Goal: Task Accomplishment & Management: Manage account settings

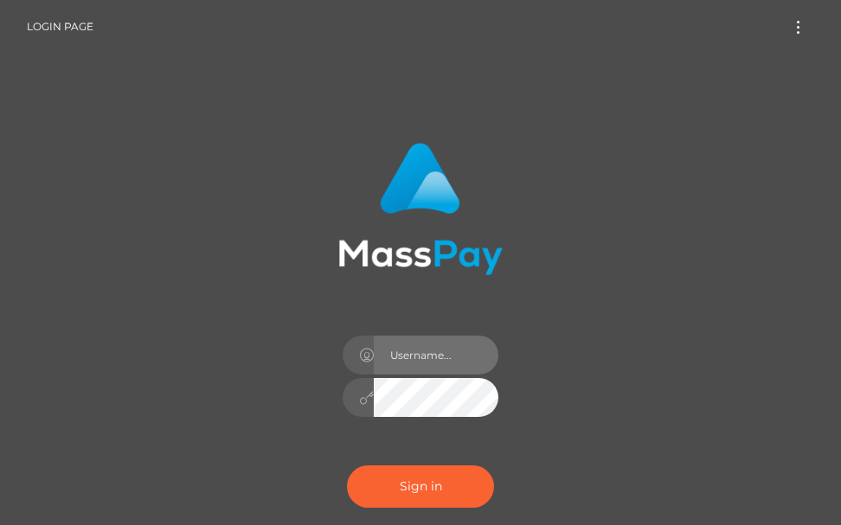
click at [430, 353] on input "text" at bounding box center [436, 355] width 125 height 39
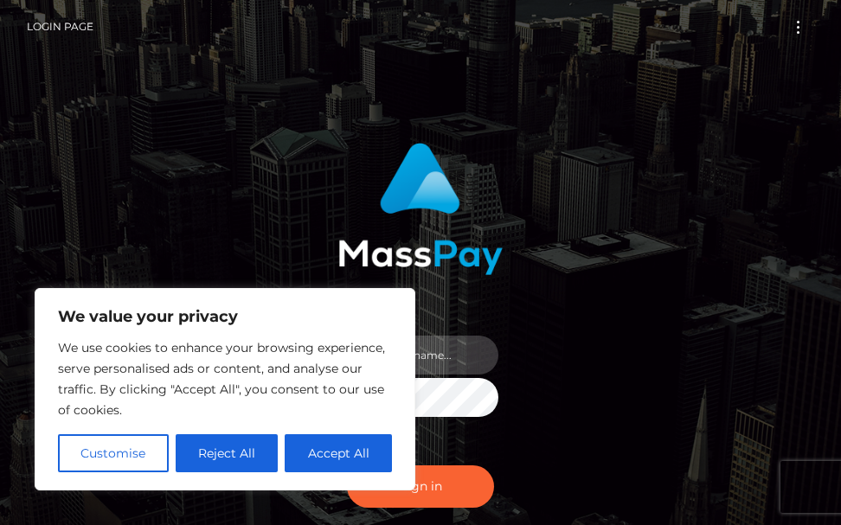
type input "[PERSON_NAME].cope2"
click at [642, 382] on div "[PERSON_NAME].cope2 Sign in" at bounding box center [420, 350] width 623 height 440
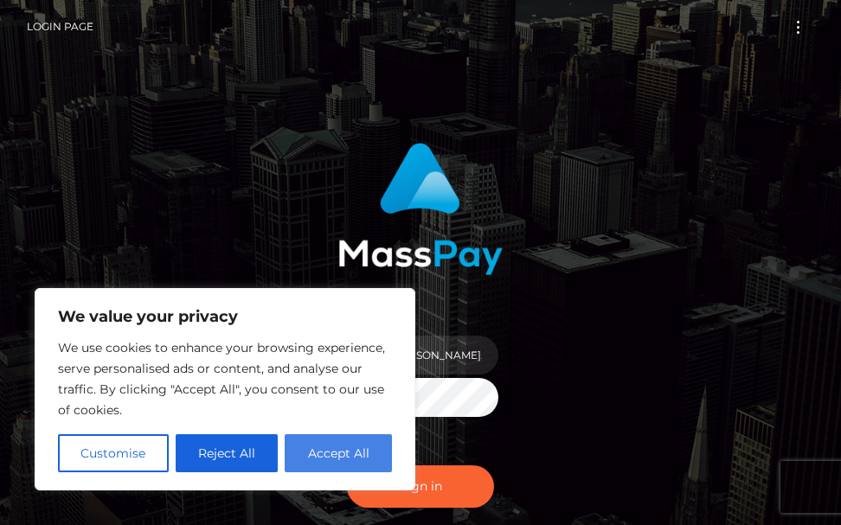
click at [304, 451] on button "Accept All" at bounding box center [338, 453] width 107 height 38
checkbox input "true"
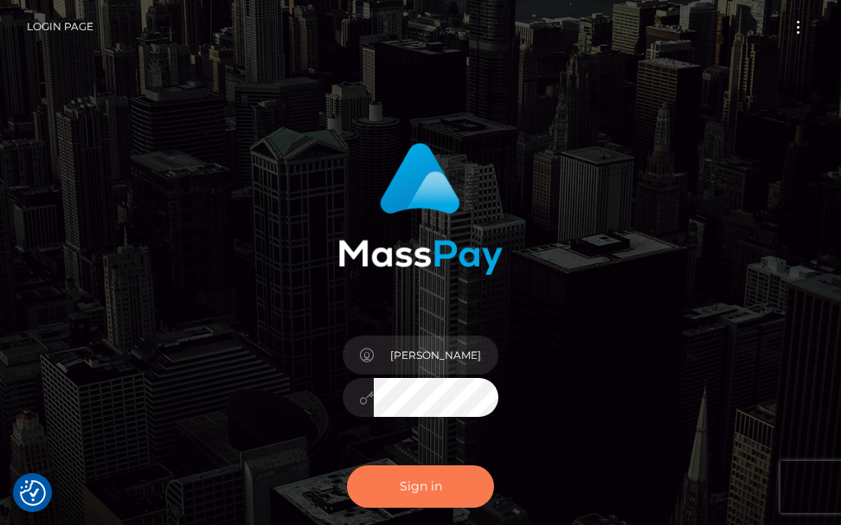
click at [415, 483] on button "Sign in" at bounding box center [420, 486] width 147 height 42
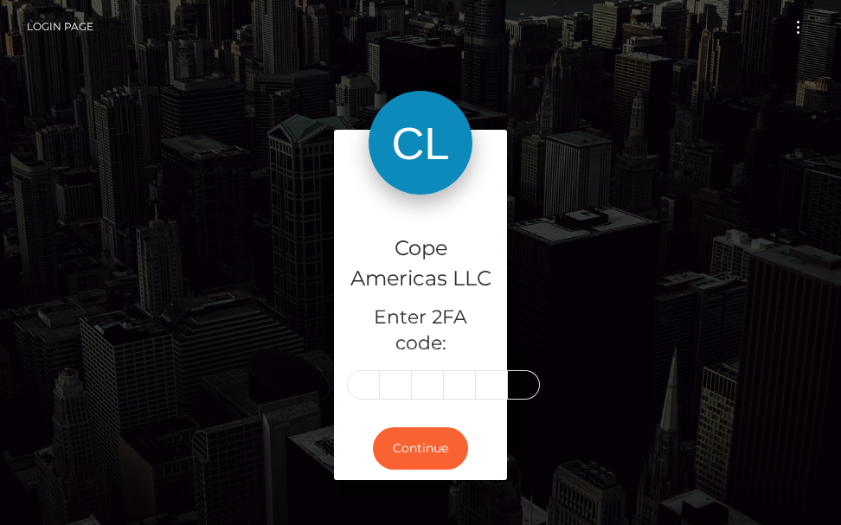
type input "6"
type input "5"
type input "7"
type input "1"
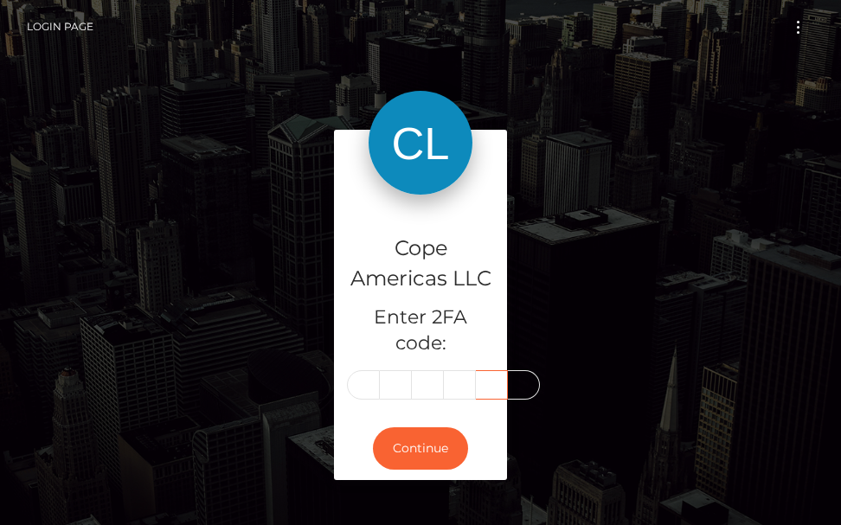
scroll to position [0, 0]
type input "0"
type input "9"
